Goal: Transaction & Acquisition: Purchase product/service

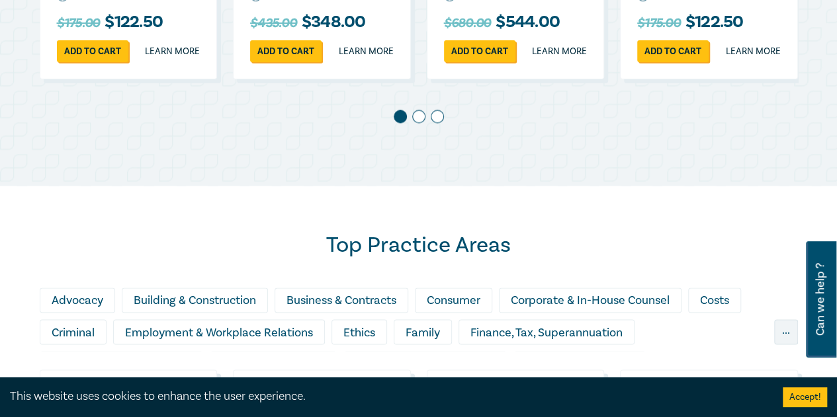
scroll to position [728, 0]
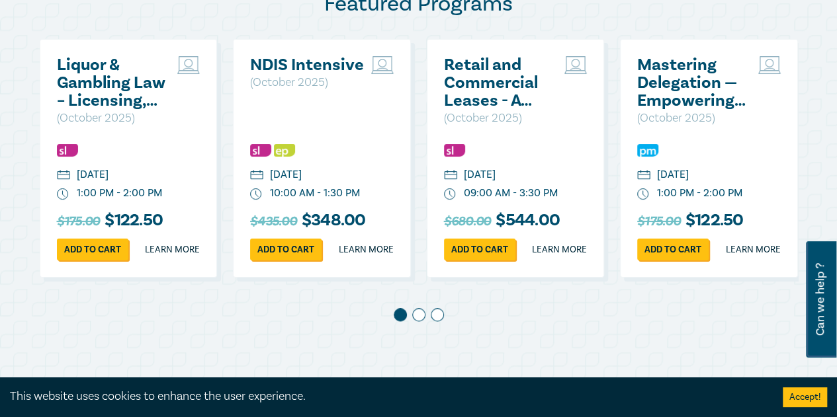
click at [417, 321] on span at bounding box center [418, 314] width 13 height 13
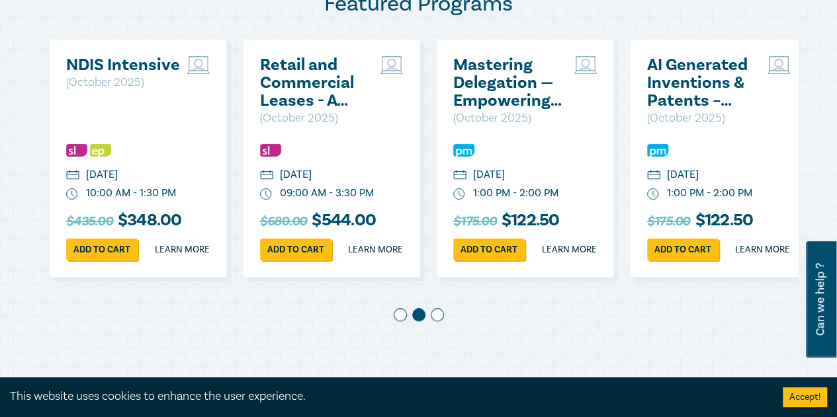
scroll to position [0, 193]
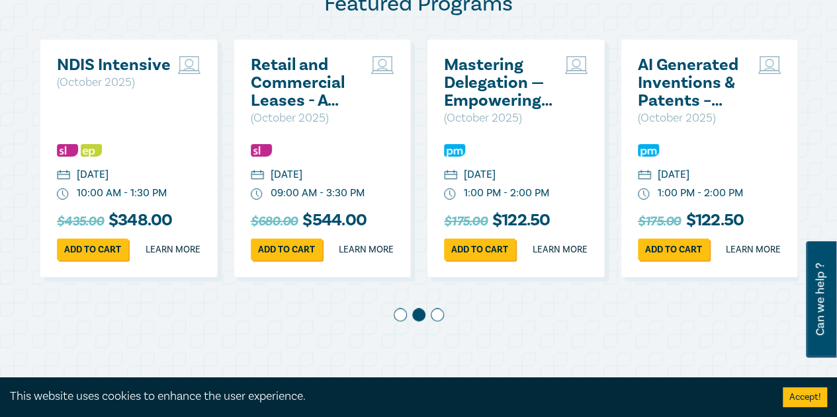
click at [441, 321] on span at bounding box center [437, 314] width 13 height 13
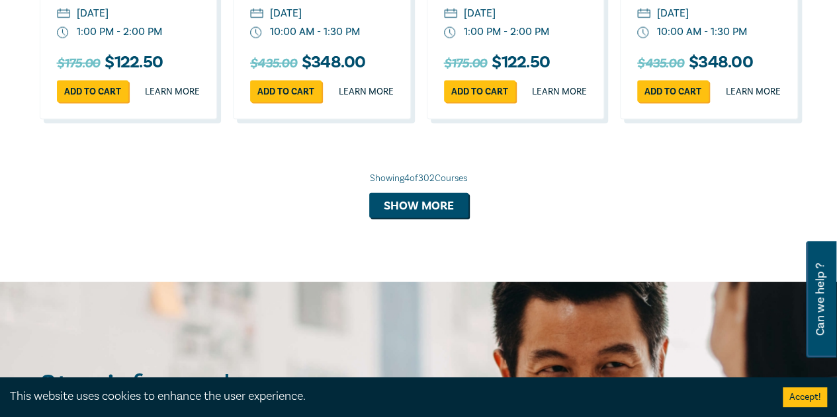
scroll to position [1389, 0]
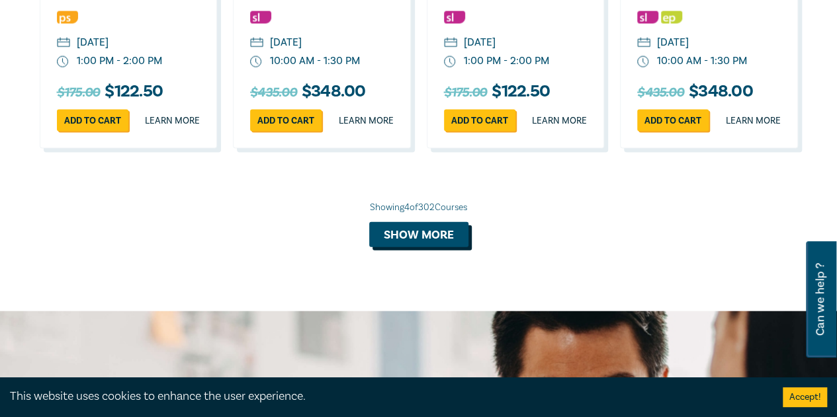
click at [433, 247] on button "Show more" at bounding box center [418, 234] width 99 height 25
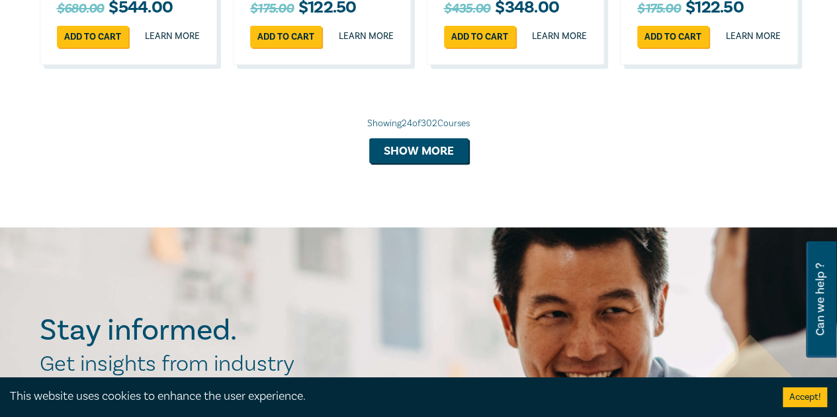
scroll to position [2778, 0]
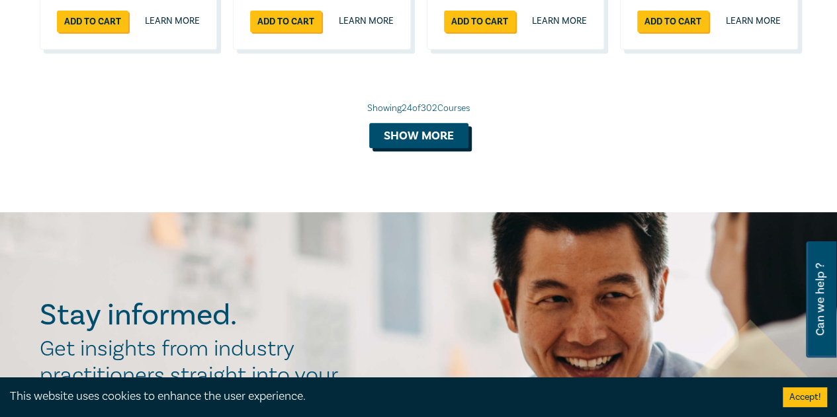
click at [419, 148] on button "Show more" at bounding box center [418, 135] width 99 height 25
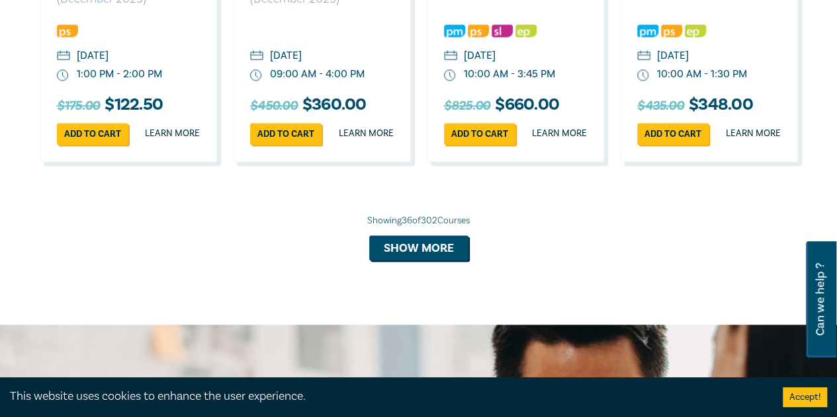
scroll to position [3704, 0]
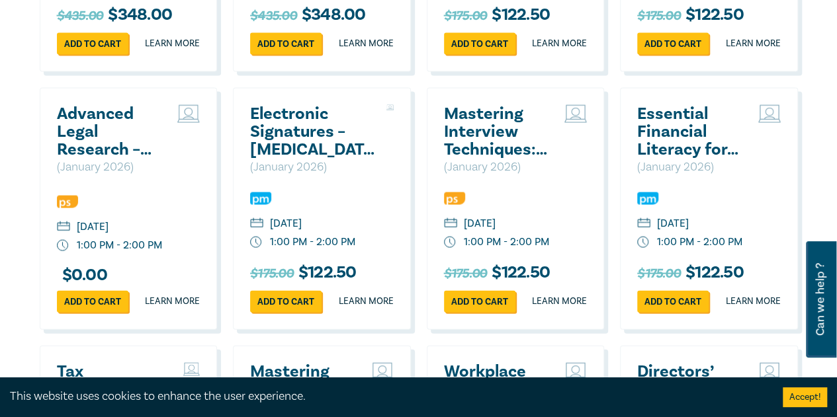
scroll to position [3770, 0]
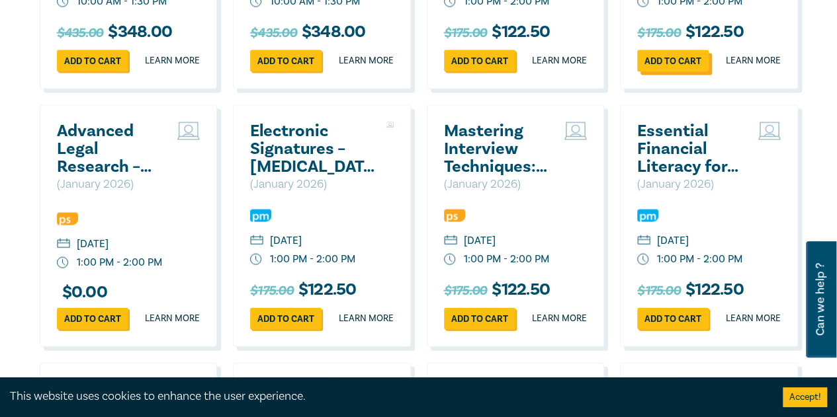
click at [683, 72] on link "Add to cart" at bounding box center [672, 61] width 71 height 22
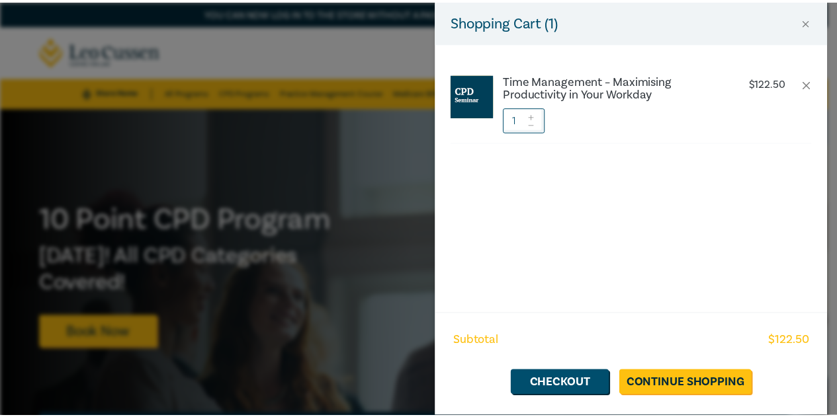
scroll to position [0, 387]
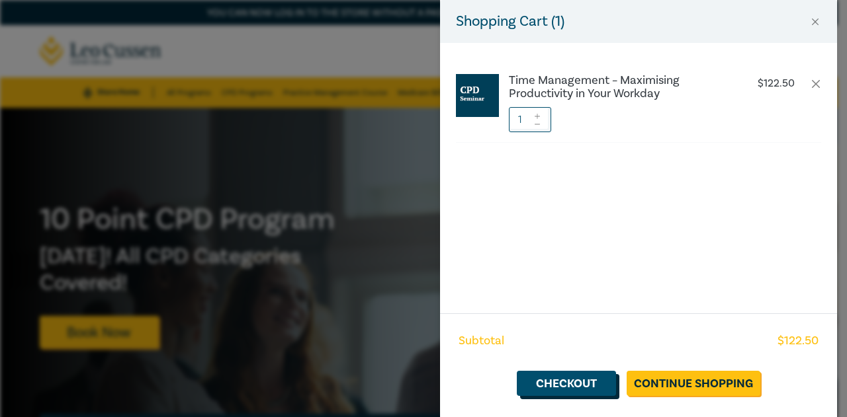
click at [589, 385] on link "Checkout" at bounding box center [566, 383] width 99 height 25
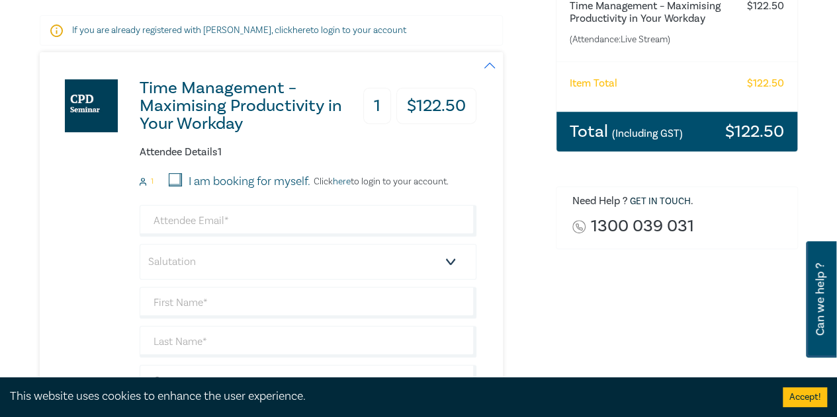
scroll to position [265, 0]
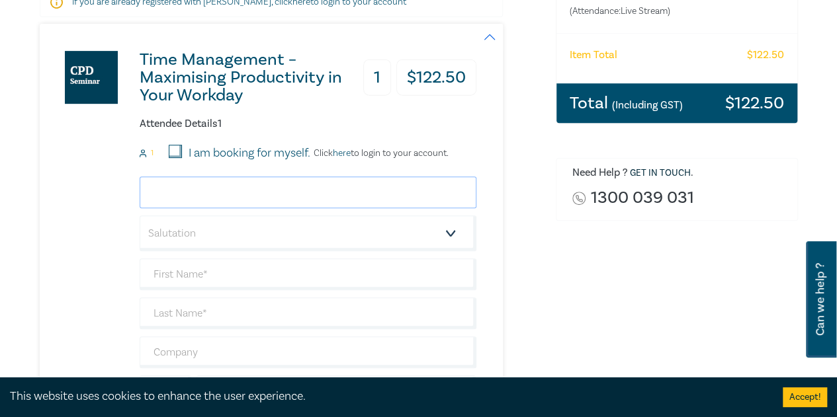
click at [187, 186] on input "email" at bounding box center [308, 193] width 337 height 32
type input "roni@warlowslegal.com.au"
click at [189, 267] on input "text" at bounding box center [308, 275] width 337 height 32
type input "Ronit"
click at [239, 310] on input "text" at bounding box center [308, 314] width 337 height 32
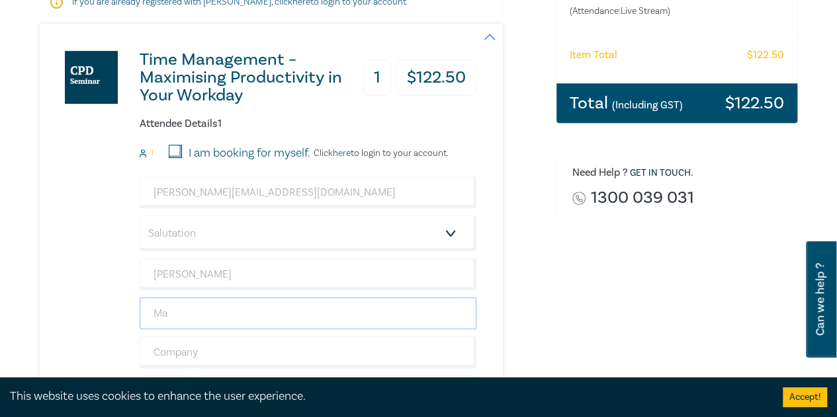
type input "Margolin"
click at [218, 343] on input "text" at bounding box center [308, 353] width 337 height 32
type input "Warlows Legal"
type input "0413125521"
type input "[GEOGRAPHIC_DATA]"
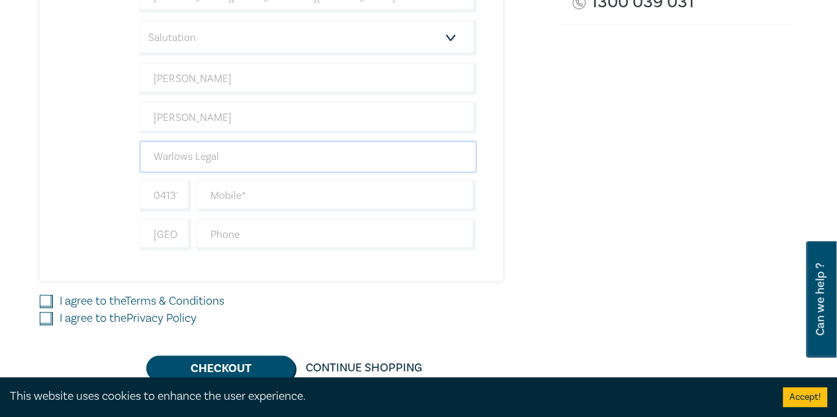
scroll to position [463, 0]
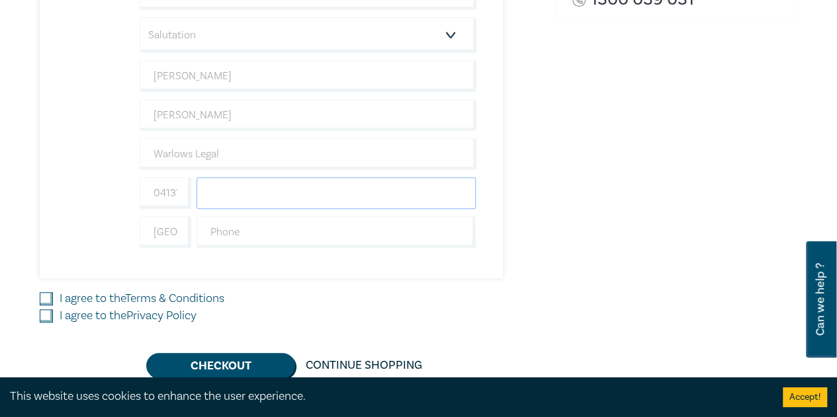
click at [230, 194] on input "text" at bounding box center [336, 193] width 280 height 32
type input "0413125521"
drag, startPoint x: 182, startPoint y: 191, endPoint x: 103, endPoint y: 184, distance: 79.0
click at [103, 184] on div "Time Management – Maximising Productivity in Your Workday 1 $ 122.50 Attendee D…" at bounding box center [258, 51] width 437 height 453
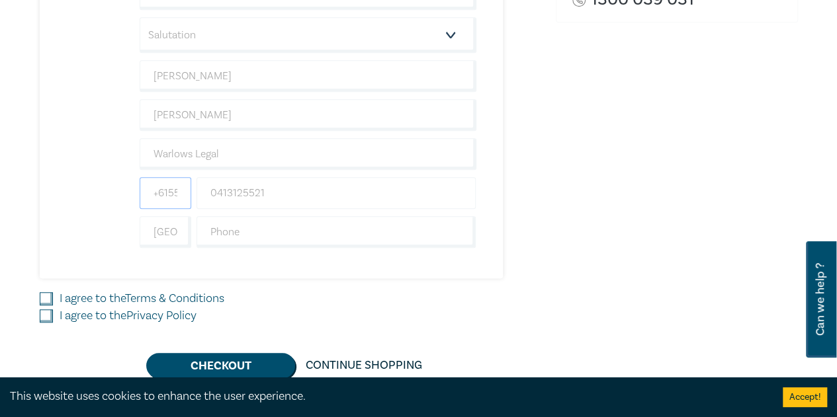
scroll to position [0, 11]
drag, startPoint x: 147, startPoint y: 187, endPoint x: 263, endPoint y: 187, distance: 116.4
click at [263, 187] on div "+615521 0413125521" at bounding box center [308, 193] width 342 height 32
type input "+61"
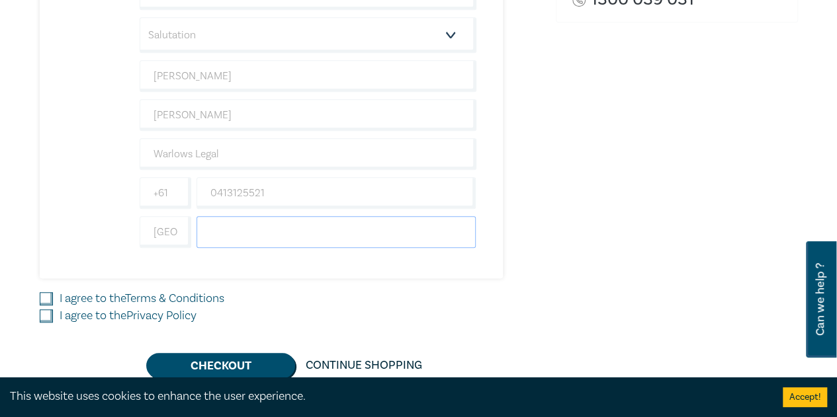
click at [249, 232] on input "text" at bounding box center [336, 232] width 280 height 32
type input "0413125521"
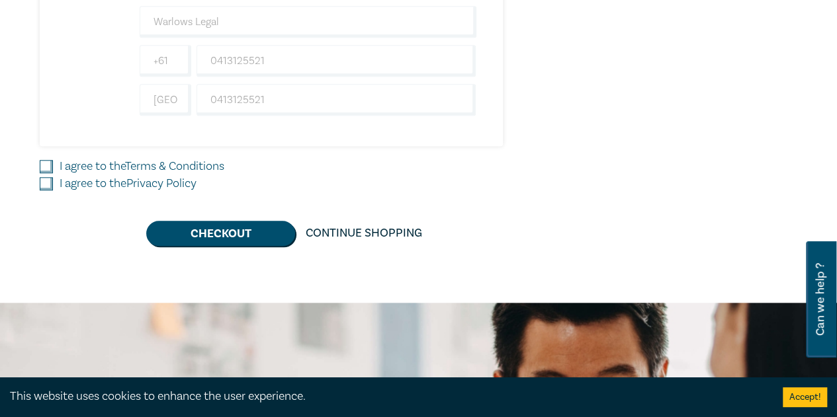
click at [118, 158] on label "I agree to the Terms & Conditions" at bounding box center [142, 166] width 165 height 17
click at [53, 160] on input "I agree to the Terms & Conditions" at bounding box center [46, 166] width 13 height 13
checkbox input "true"
click at [91, 181] on label "I agree to the Privacy Policy" at bounding box center [128, 183] width 137 height 17
click at [53, 181] on input "I agree to the Privacy Policy" at bounding box center [46, 183] width 13 height 13
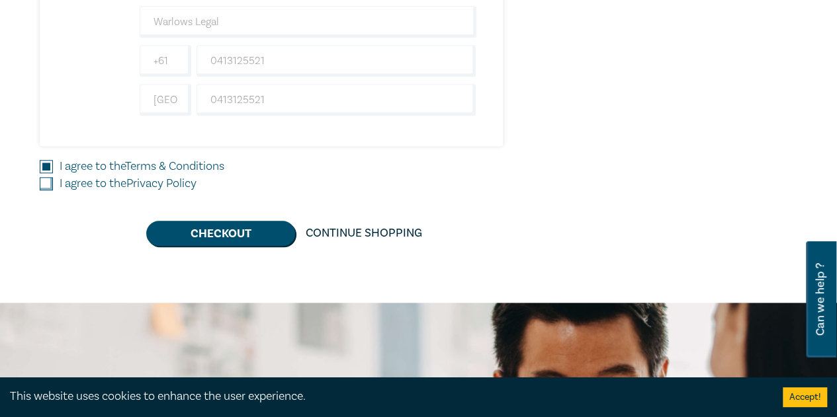
checkbox input "true"
click at [208, 235] on button "Checkout" at bounding box center [220, 233] width 149 height 25
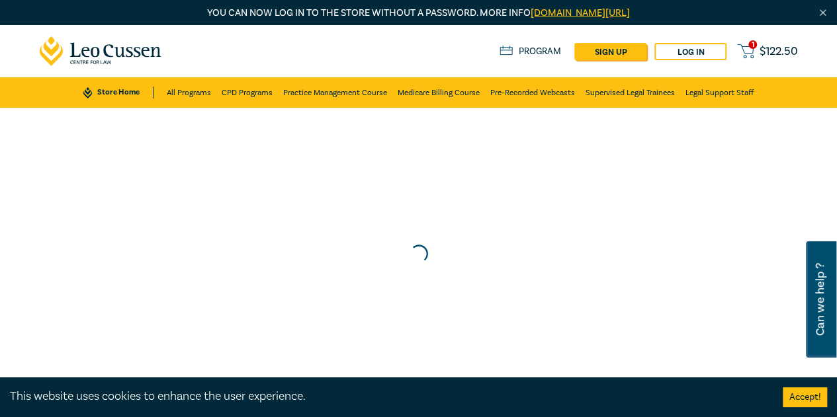
scroll to position [0, 0]
